Goal: Navigation & Orientation: Find specific page/section

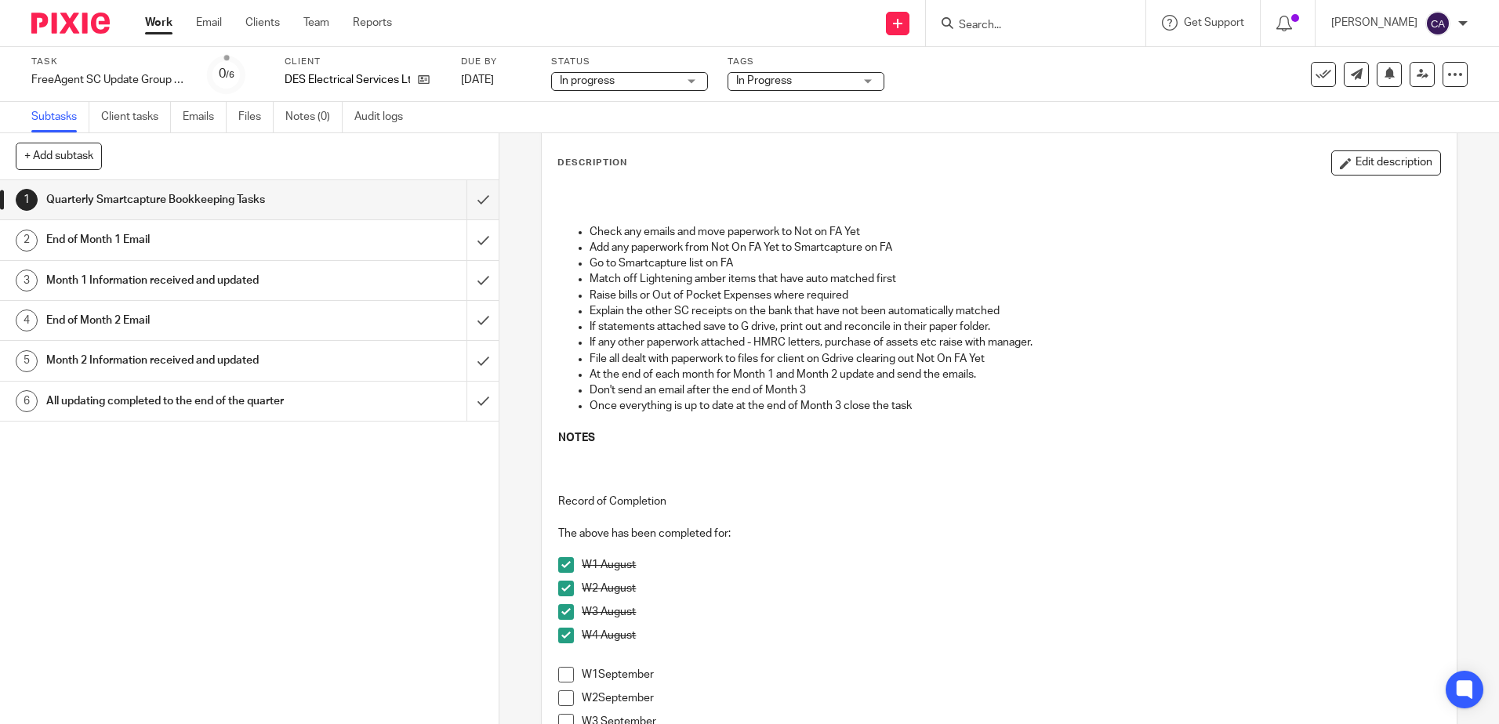
scroll to position [314, 0]
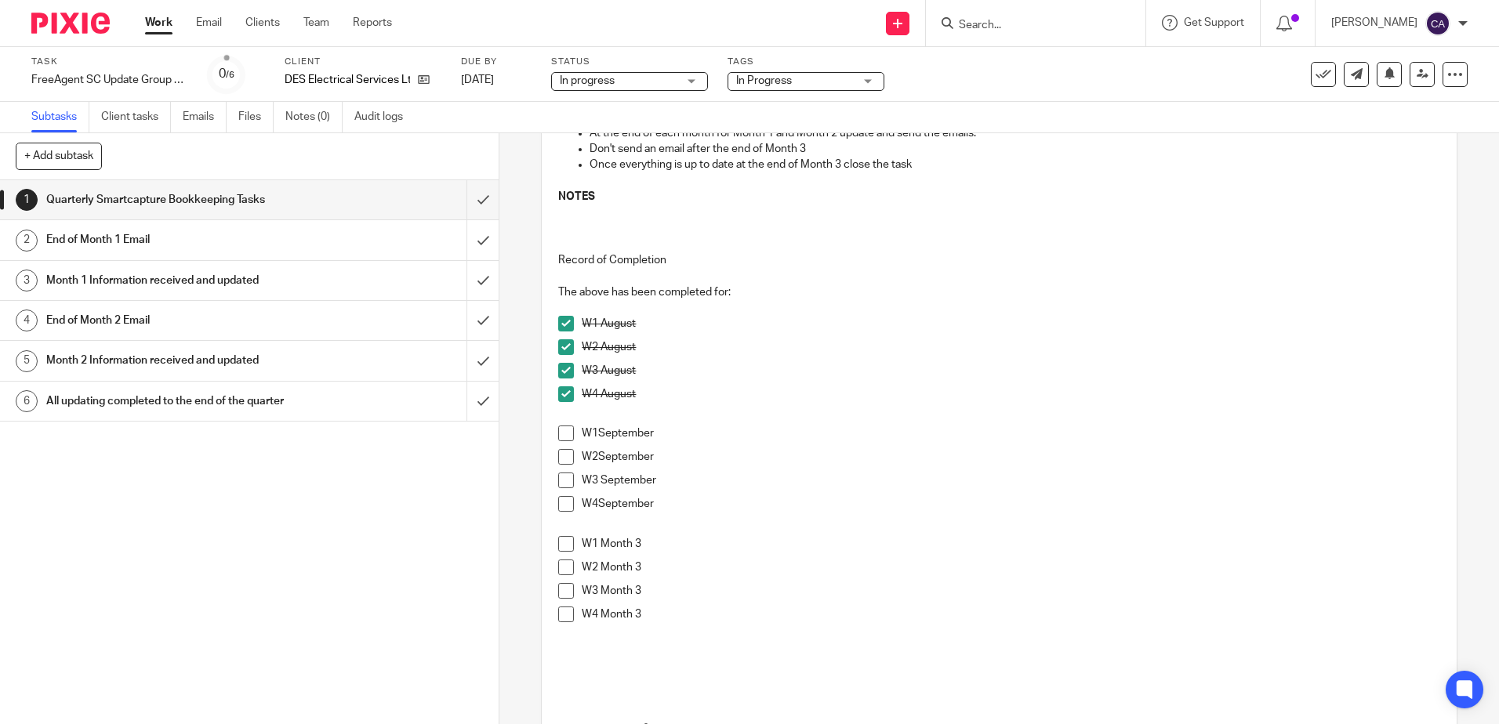
click at [563, 433] on span at bounding box center [566, 434] width 16 height 16
click at [562, 455] on span at bounding box center [566, 457] width 16 height 16
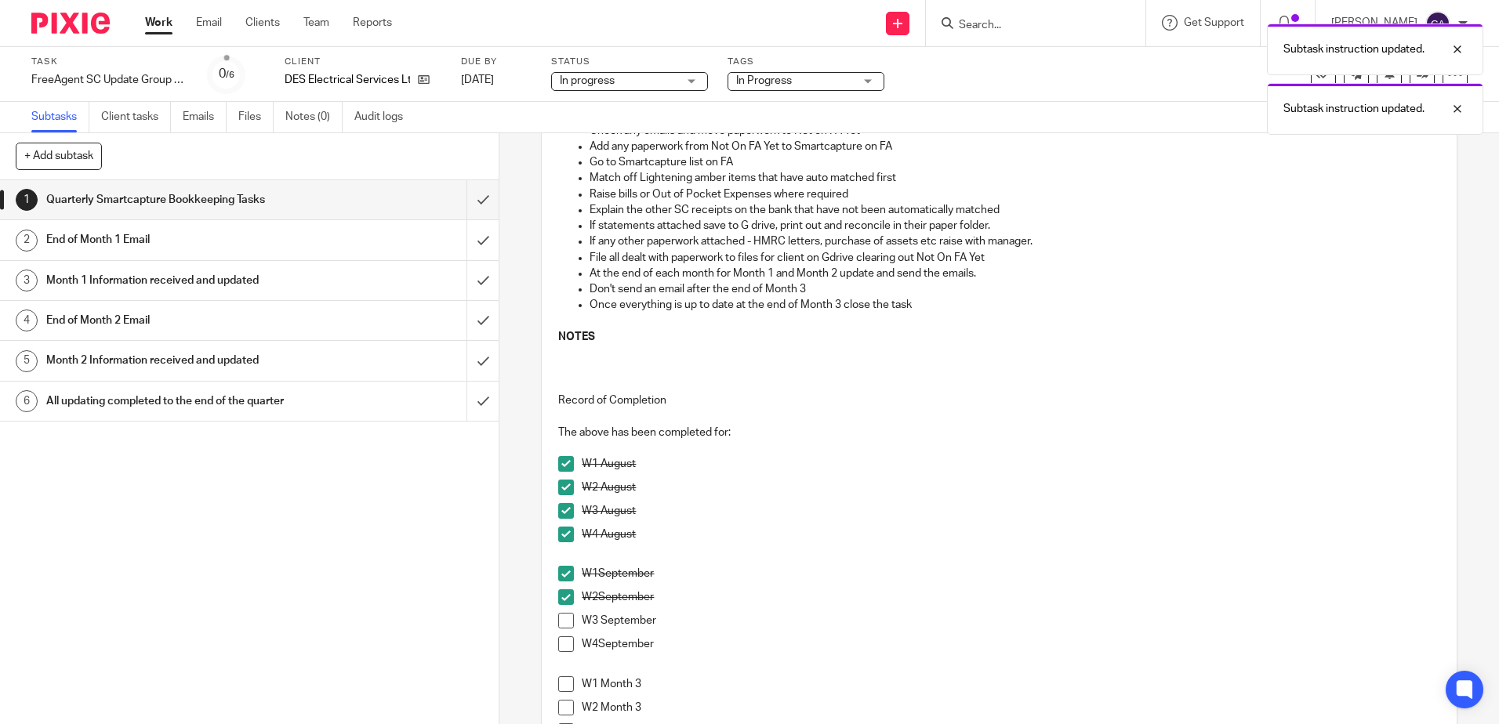
scroll to position [0, 0]
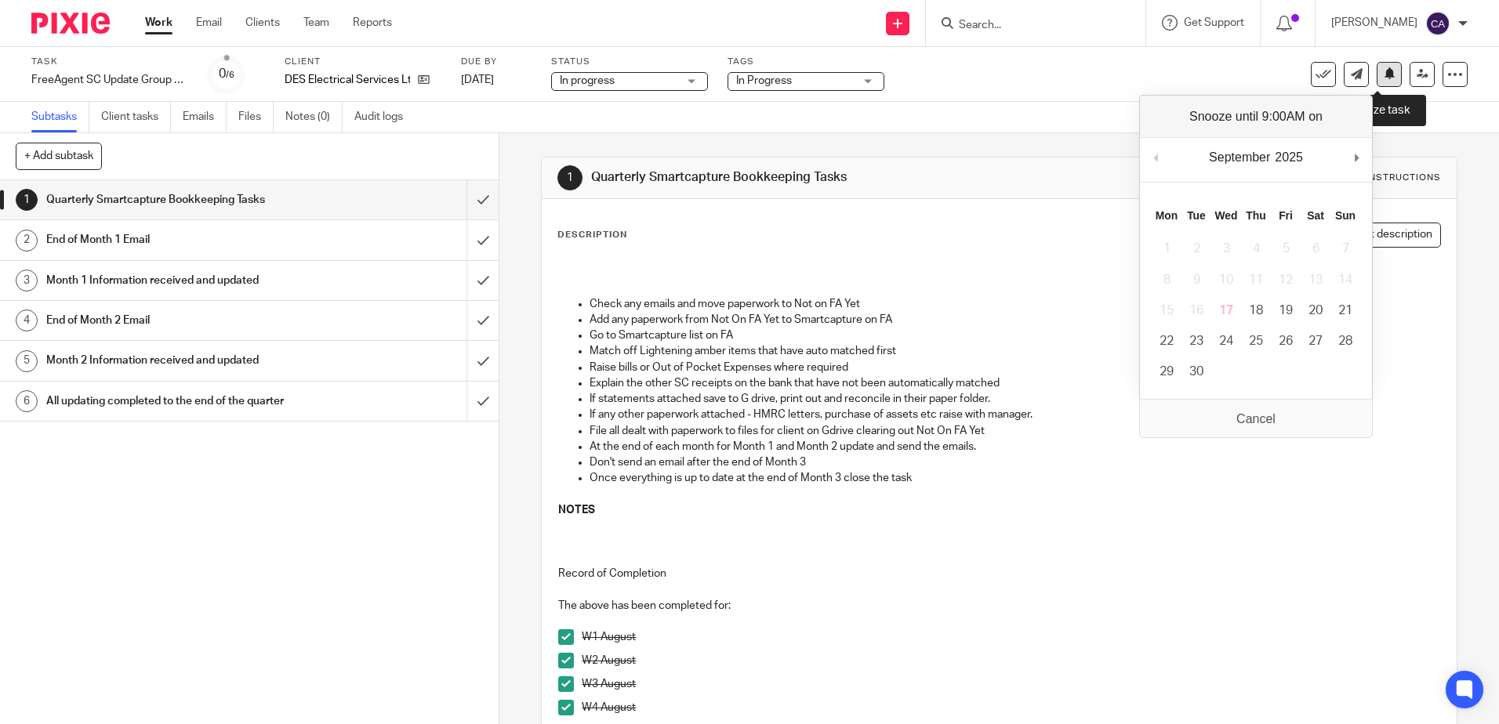
click at [1383, 74] on icon at bounding box center [1389, 73] width 12 height 12
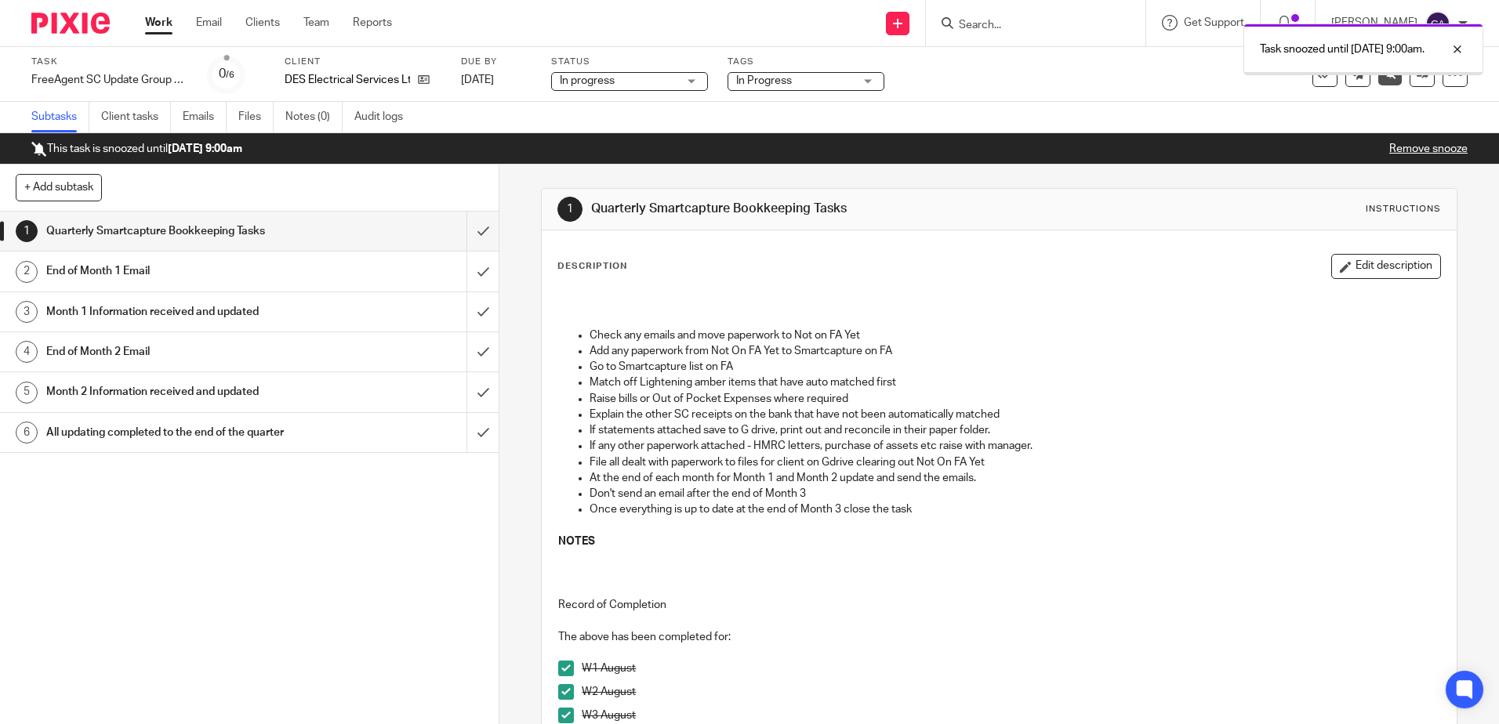
drag, startPoint x: 0, startPoint y: 0, endPoint x: 154, endPoint y: 22, distance: 155.2
click at [154, 22] on link "Work" at bounding box center [158, 23] width 27 height 16
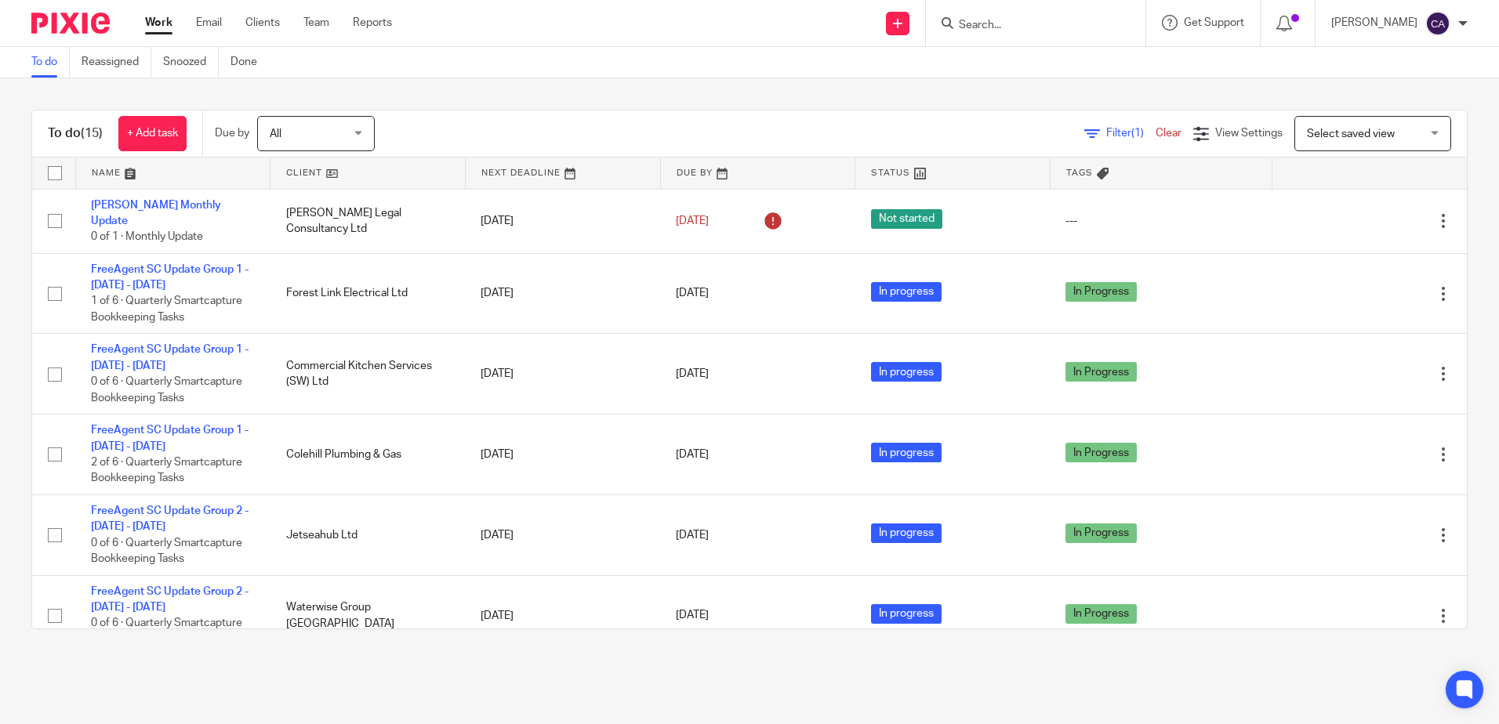
click at [542, 107] on div "To do (15) + Add task Due by All All Today Tomorrow This week Next week This mo…" at bounding box center [749, 369] width 1499 height 582
